Goal: Task Accomplishment & Management: Use online tool/utility

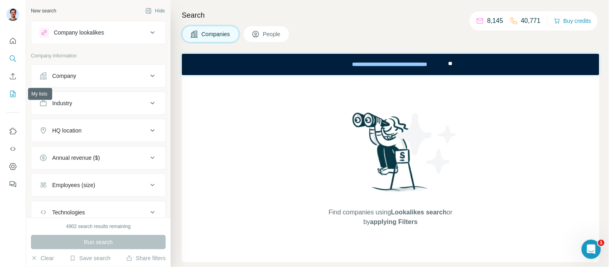
click at [17, 91] on button "My lists" at bounding box center [12, 94] width 13 height 14
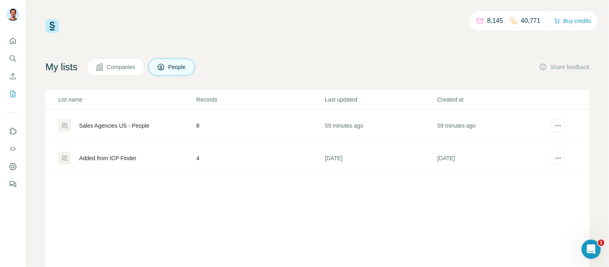
click at [130, 67] on span "Companies" at bounding box center [121, 67] width 29 height 8
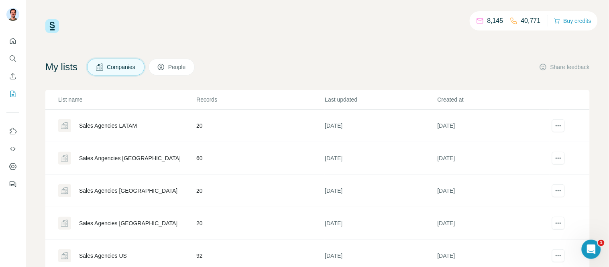
click at [187, 69] on span "People" at bounding box center [177, 67] width 18 height 8
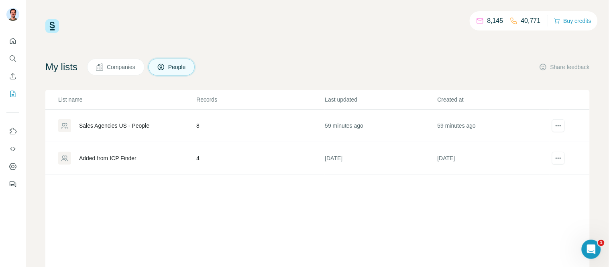
click at [117, 127] on div "Sales Agencies US - People" at bounding box center [114, 126] width 70 height 8
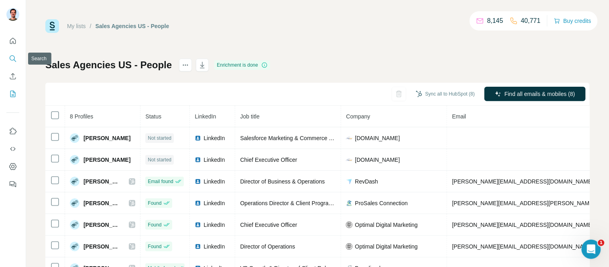
drag, startPoint x: 12, startPoint y: 73, endPoint x: 14, endPoint y: 60, distance: 13.0
click at [14, 60] on nav at bounding box center [12, 67] width 13 height 67
click at [14, 59] on icon "Search" at bounding box center [13, 59] width 8 height 8
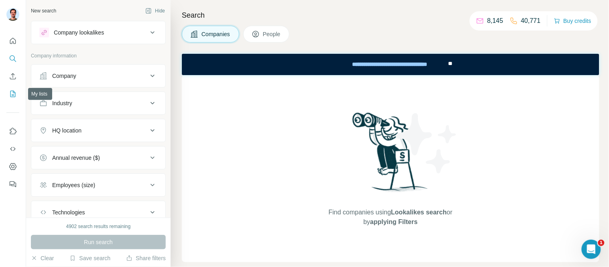
click at [10, 92] on icon "My lists" at bounding box center [12, 94] width 5 height 6
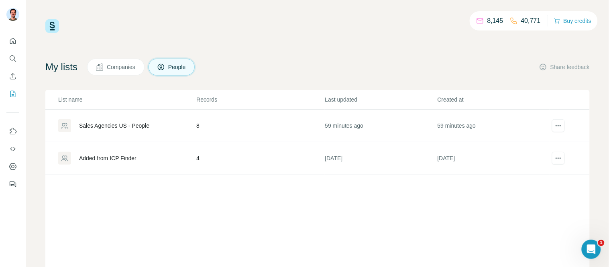
click at [133, 67] on span "Companies" at bounding box center [121, 67] width 29 height 8
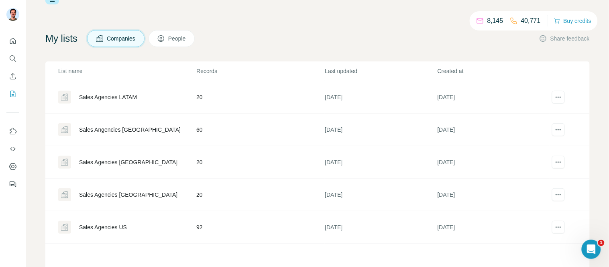
scroll to position [59, 0]
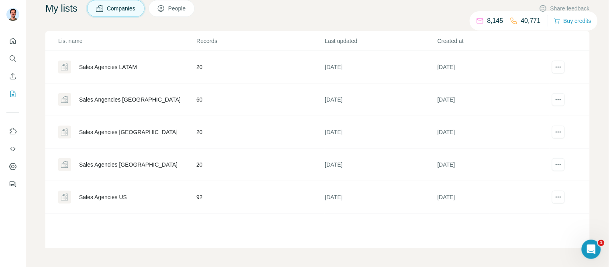
drag, startPoint x: 117, startPoint y: 195, endPoint x: 145, endPoint y: 196, distance: 28.9
click at [117, 196] on div "Sales Agencies US" at bounding box center [103, 197] width 48 height 8
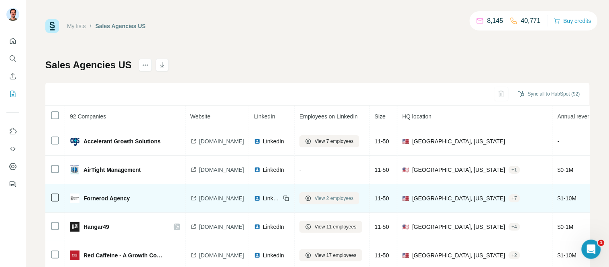
scroll to position [45, 0]
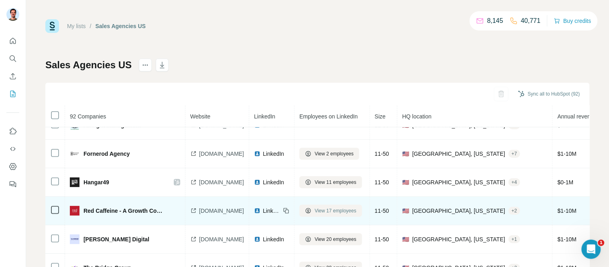
click at [342, 214] on span "View 17 employees" at bounding box center [336, 210] width 42 height 7
click at [329, 211] on button "View 17 employees" at bounding box center [331, 211] width 63 height 12
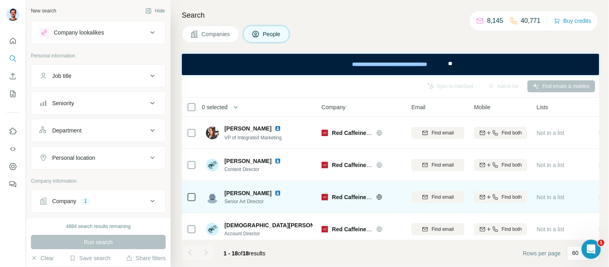
click at [275, 193] on img at bounding box center [278, 193] width 6 height 6
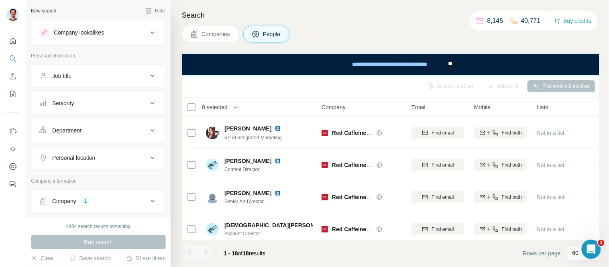
click at [78, 75] on div "Job title" at bounding box center [93, 76] width 108 height 8
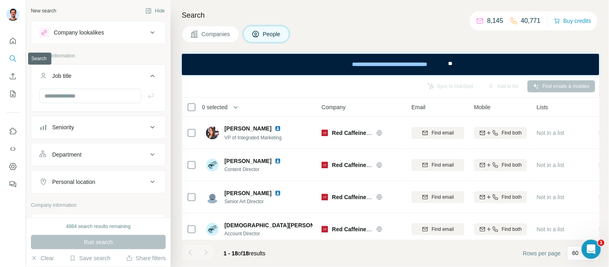
click at [8, 58] on button "Search" at bounding box center [12, 58] width 13 height 14
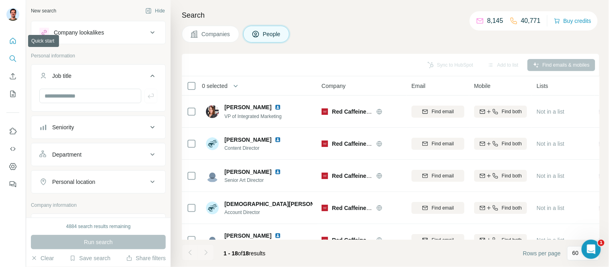
click at [14, 36] on button "Quick start" at bounding box center [12, 41] width 13 height 14
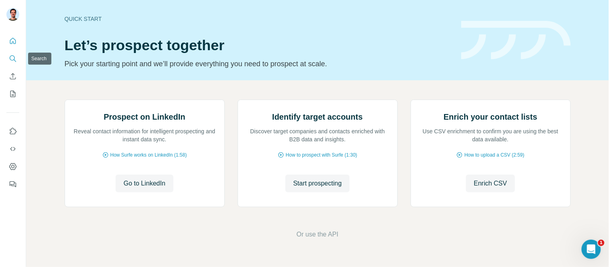
click at [8, 53] on button "Search" at bounding box center [12, 58] width 13 height 14
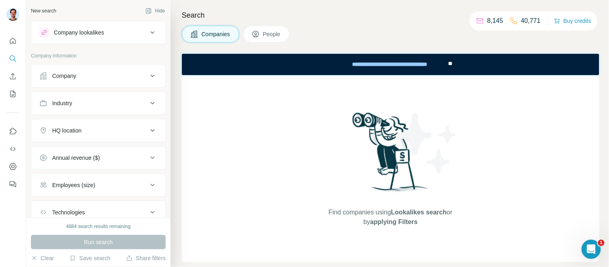
click at [103, 67] on button "Company" at bounding box center [98, 75] width 134 height 19
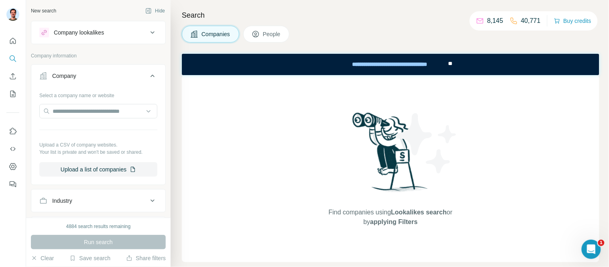
click at [57, 78] on div "Company" at bounding box center [64, 76] width 24 height 8
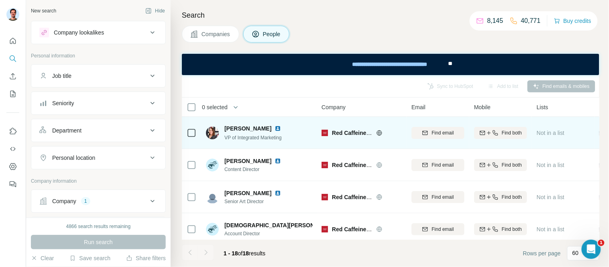
click at [275, 129] on img at bounding box center [278, 128] width 6 height 6
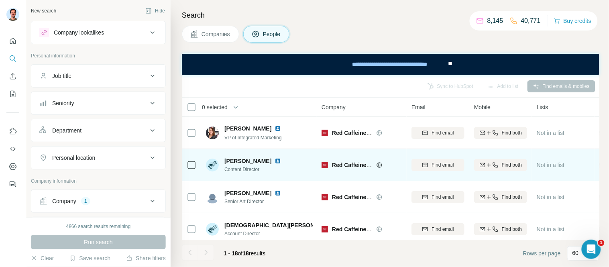
click at [275, 159] on img at bounding box center [278, 161] width 6 height 6
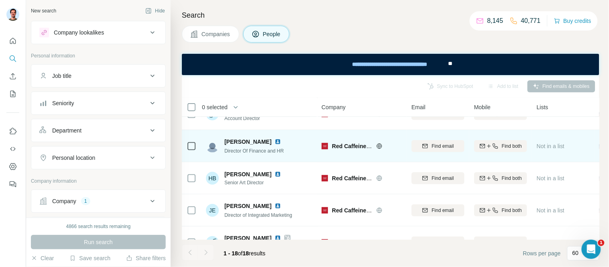
scroll to position [134, 0]
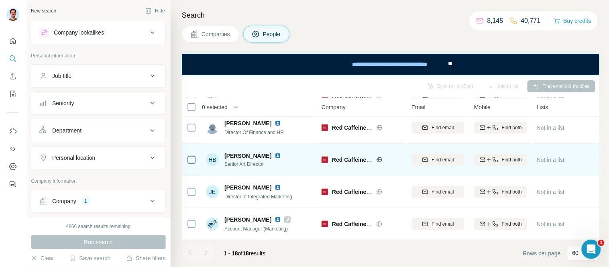
click at [276, 155] on img at bounding box center [278, 156] width 6 height 6
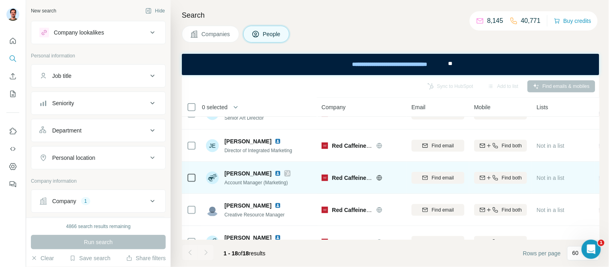
scroll to position [223, 0]
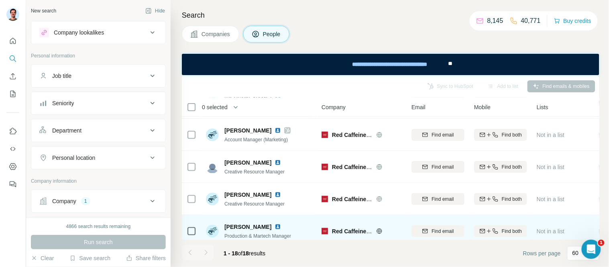
click at [275, 226] on img at bounding box center [278, 227] width 6 height 6
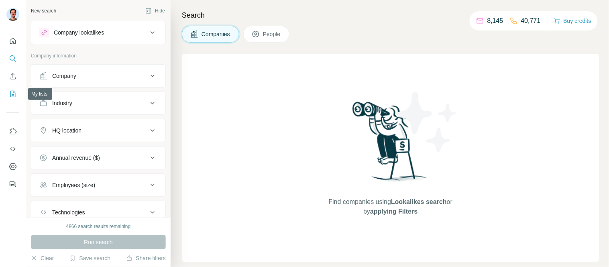
click at [10, 93] on icon "My lists" at bounding box center [13, 94] width 8 height 8
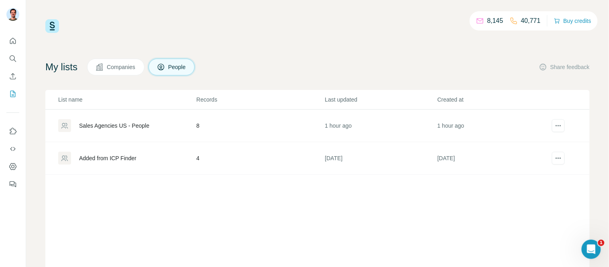
click at [105, 122] on div "Sales Agencies US - People" at bounding box center [114, 126] width 70 height 8
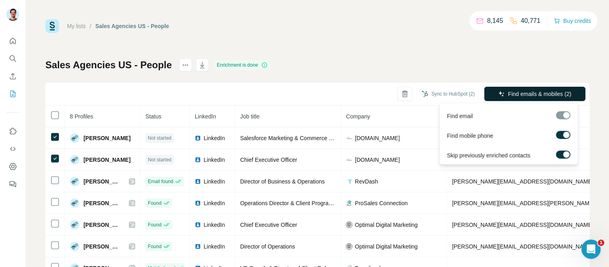
click at [498, 94] on button "Find emails & mobiles (2)" at bounding box center [535, 94] width 101 height 14
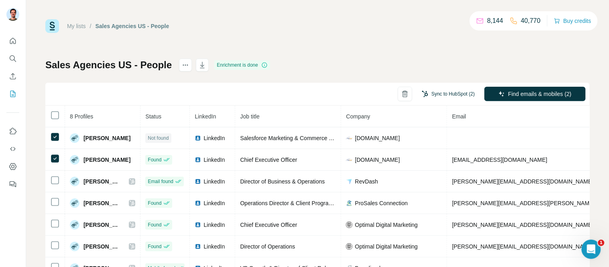
click at [440, 94] on button "Sync to HubSpot (2)" at bounding box center [449, 94] width 64 height 12
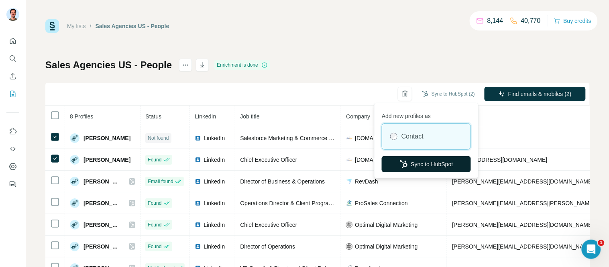
click at [413, 161] on button "Sync to HubSpot" at bounding box center [426, 164] width 89 height 16
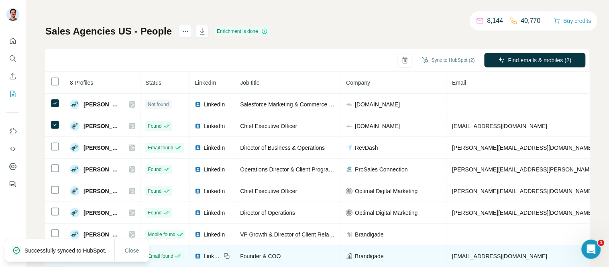
scroll to position [59, 0]
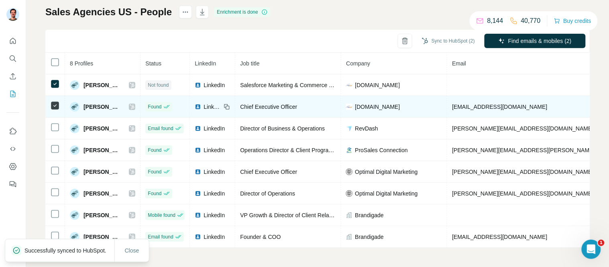
click at [132, 104] on div at bounding box center [132, 107] width 6 height 6
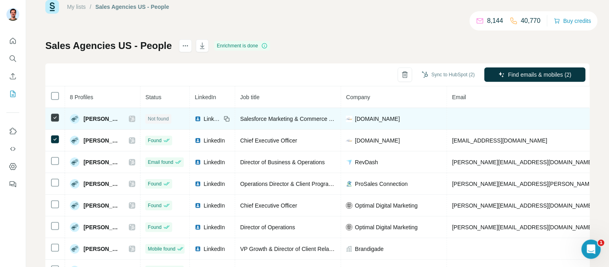
scroll to position [0, 0]
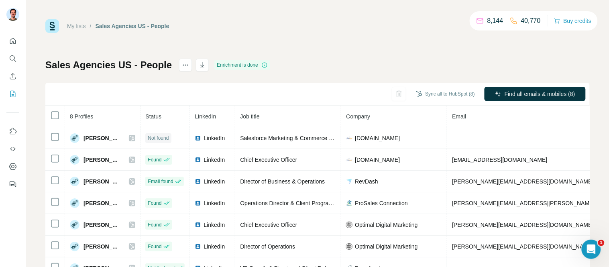
click at [82, 26] on link "My lists" at bounding box center [76, 26] width 19 height 6
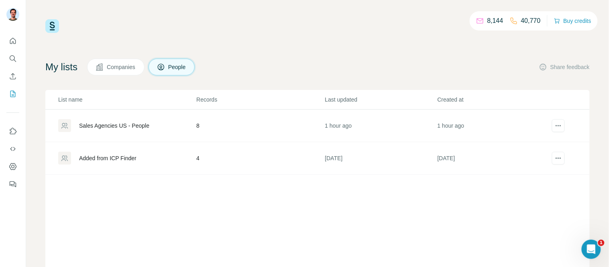
click at [114, 61] on button "Companies" at bounding box center [115, 67] width 57 height 17
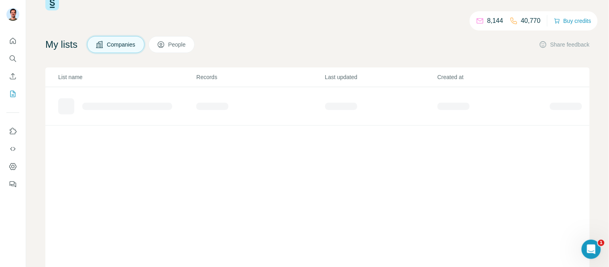
scroll to position [59, 0]
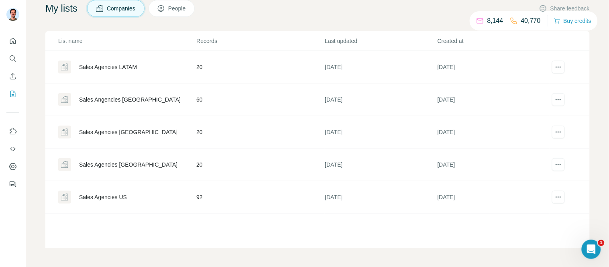
click at [108, 198] on div "Sales Agencies US" at bounding box center [103, 197] width 48 height 8
